Goal: Information Seeking & Learning: Learn about a topic

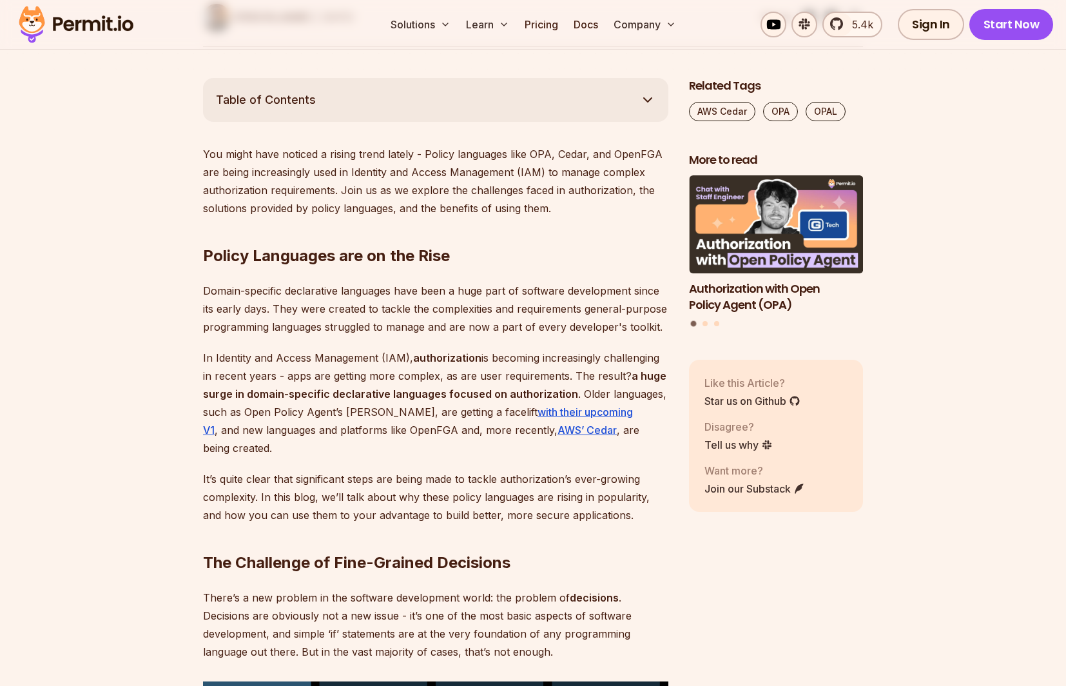
scroll to position [635, 0]
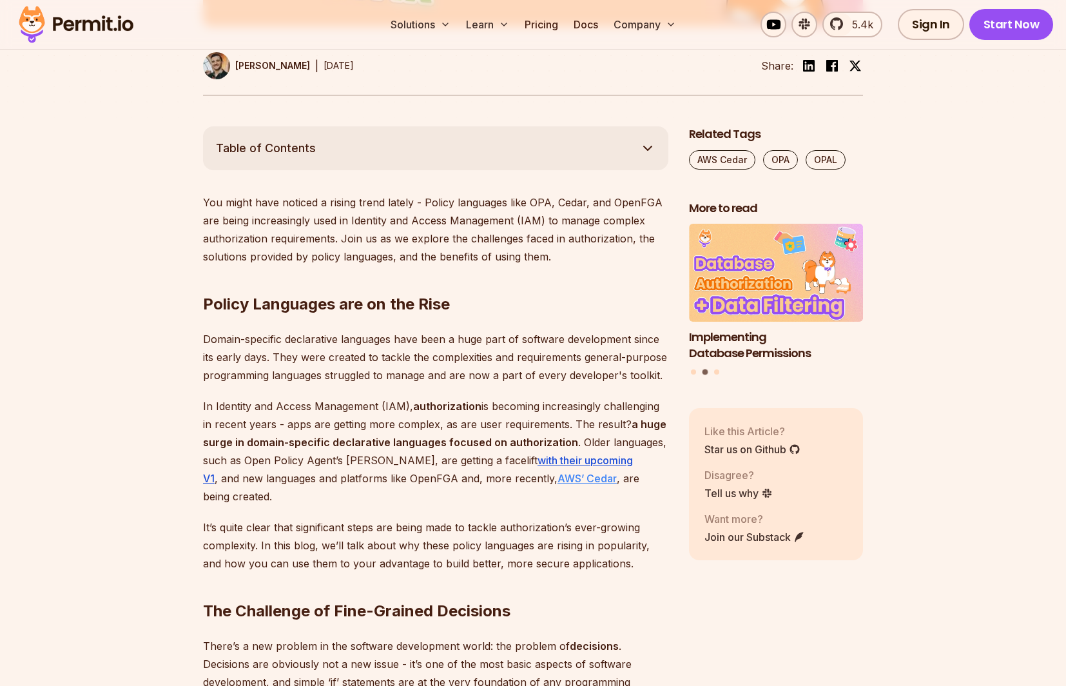
click at [557, 477] on link "AWS’ Cedar" at bounding box center [586, 478] width 59 height 13
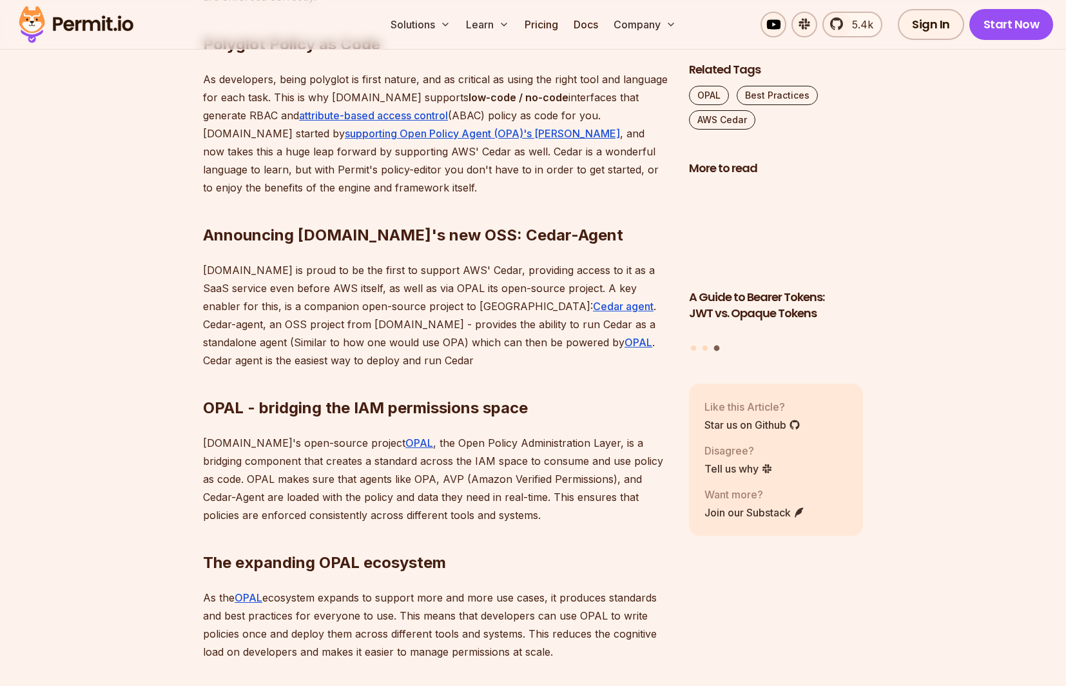
scroll to position [1316, 0]
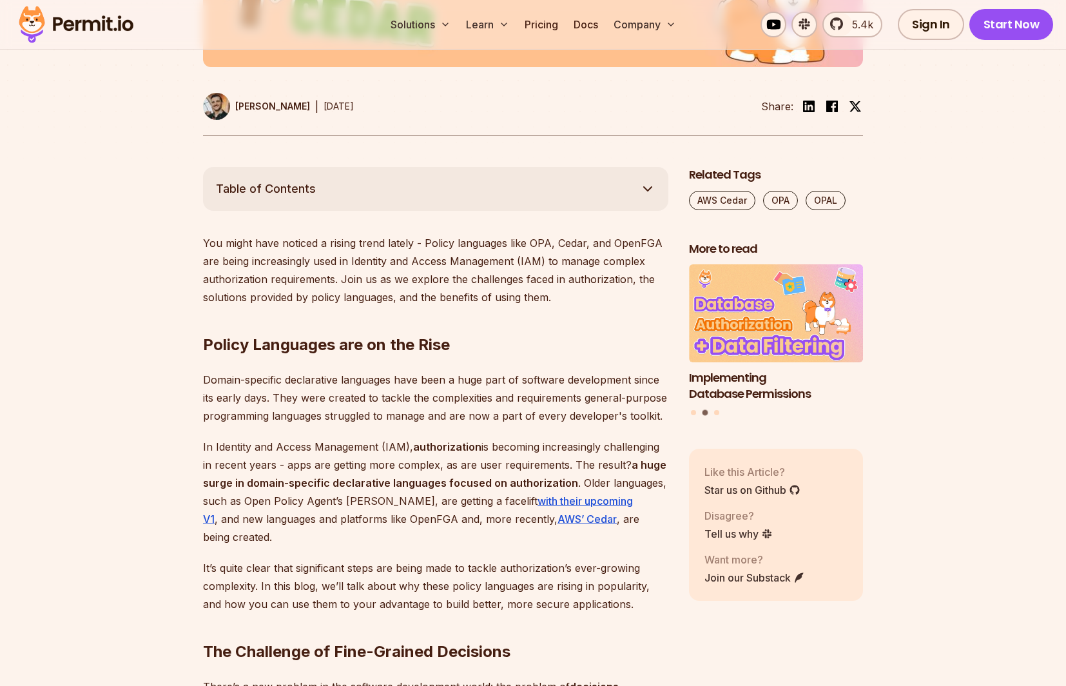
scroll to position [633, 0]
